Goal: Information Seeking & Learning: Learn about a topic

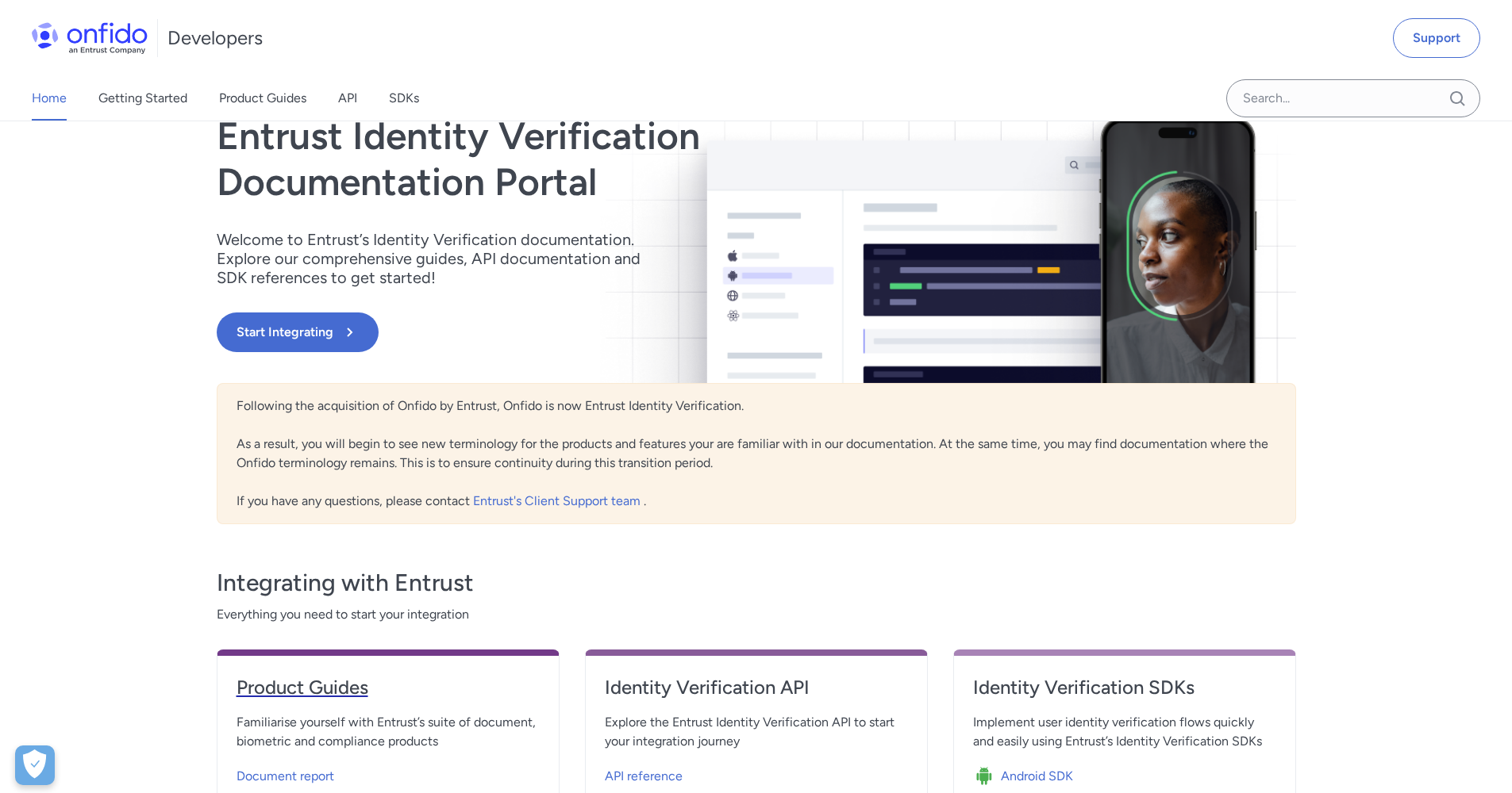
scroll to position [31, 0]
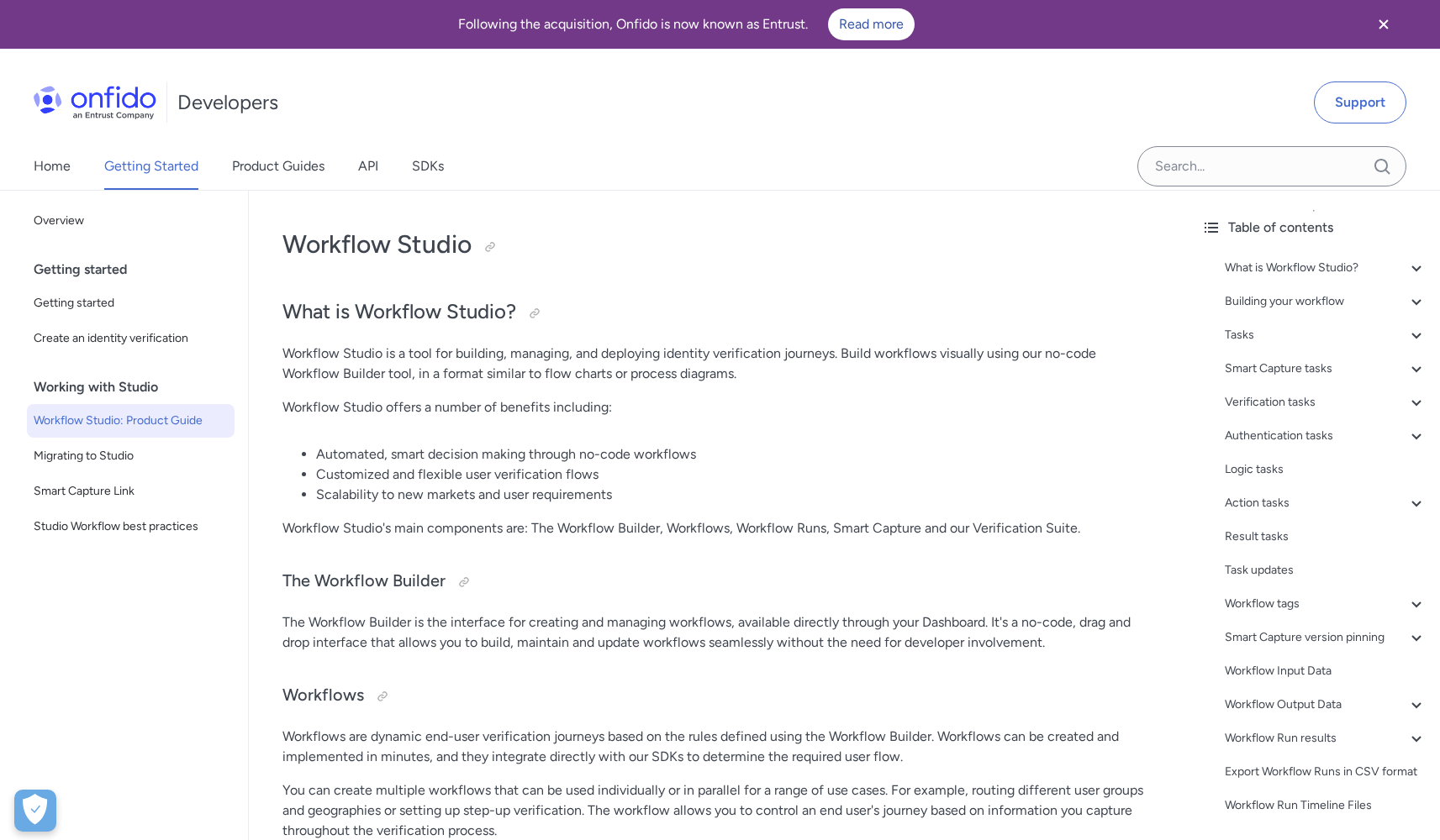
scroll to position [3, 0]
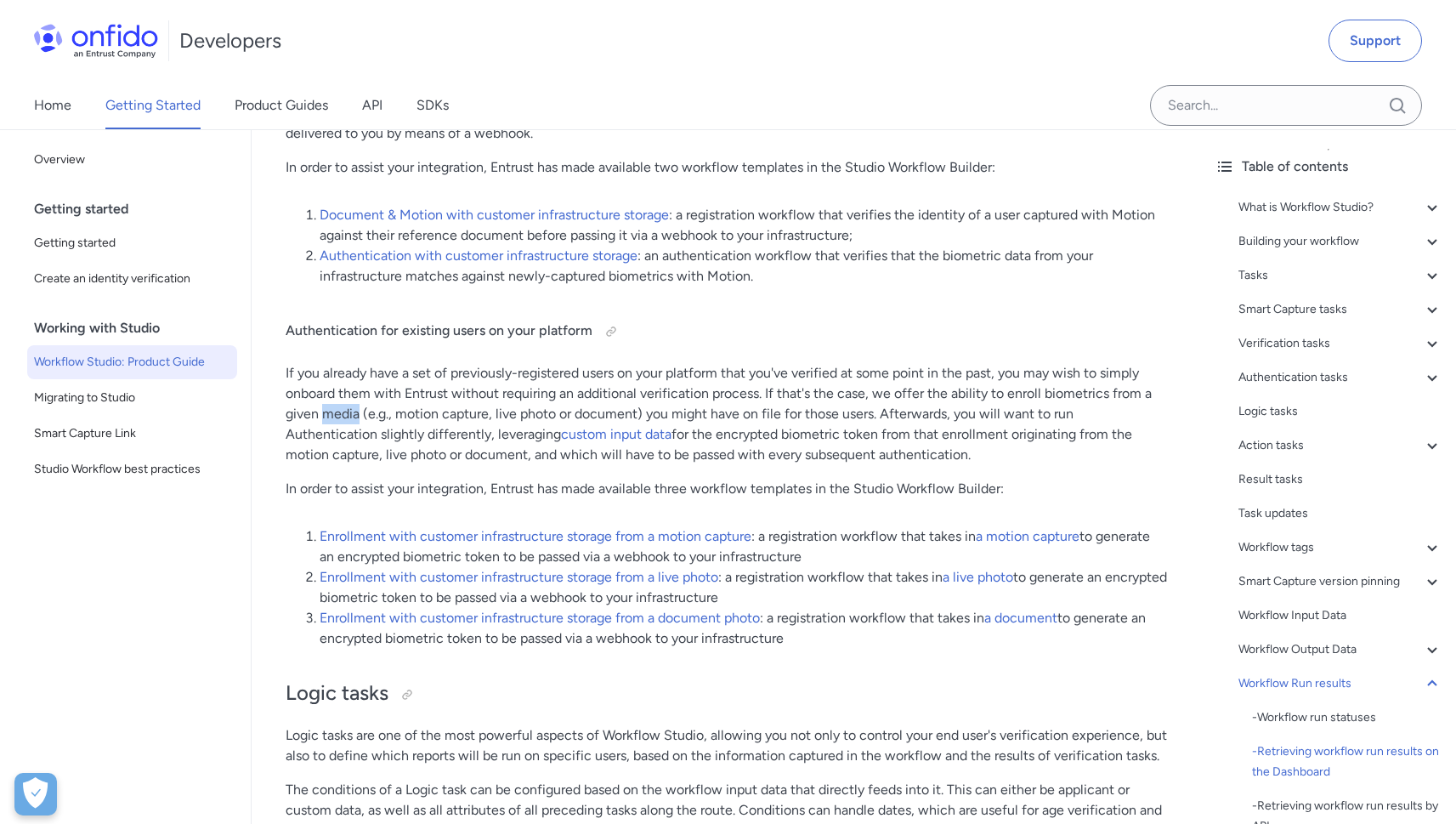
scroll to position [35424, 0]
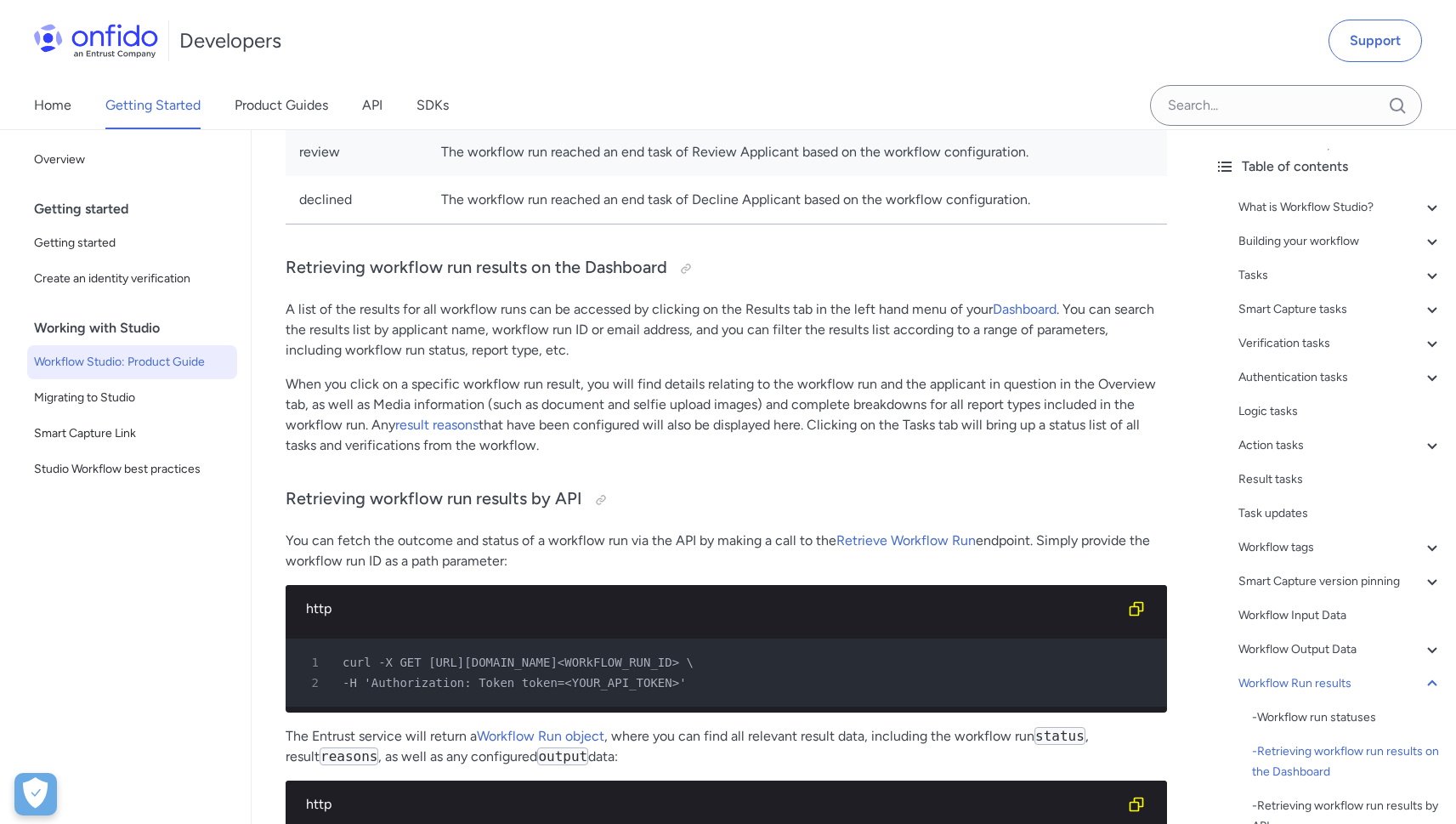
click at [782, 456] on p "When you click on a specific workflow run result, you will find details relatin…" at bounding box center [726, 415] width 882 height 81
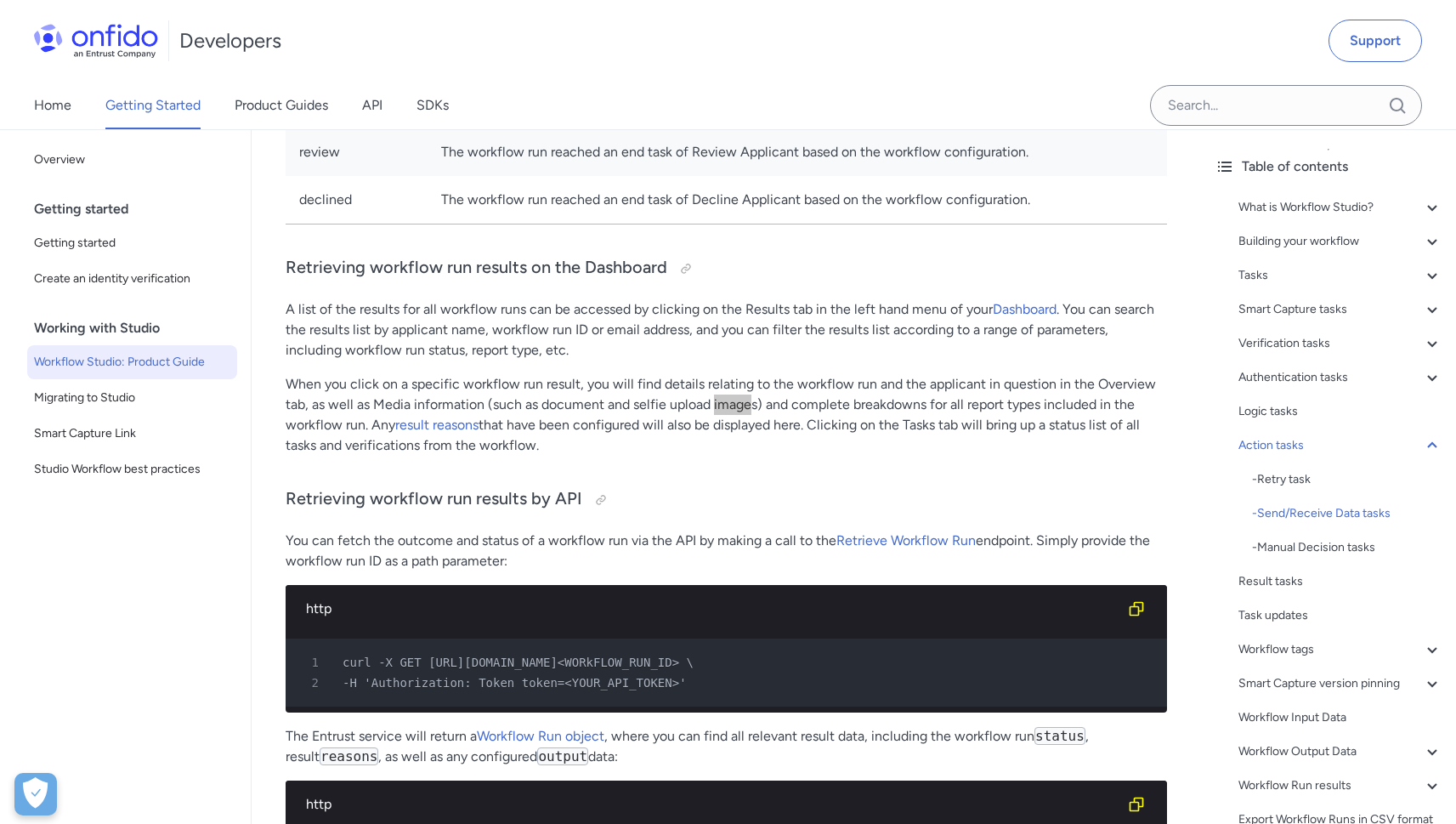
scroll to position [13624, 0]
